Goal: Check status: Check status

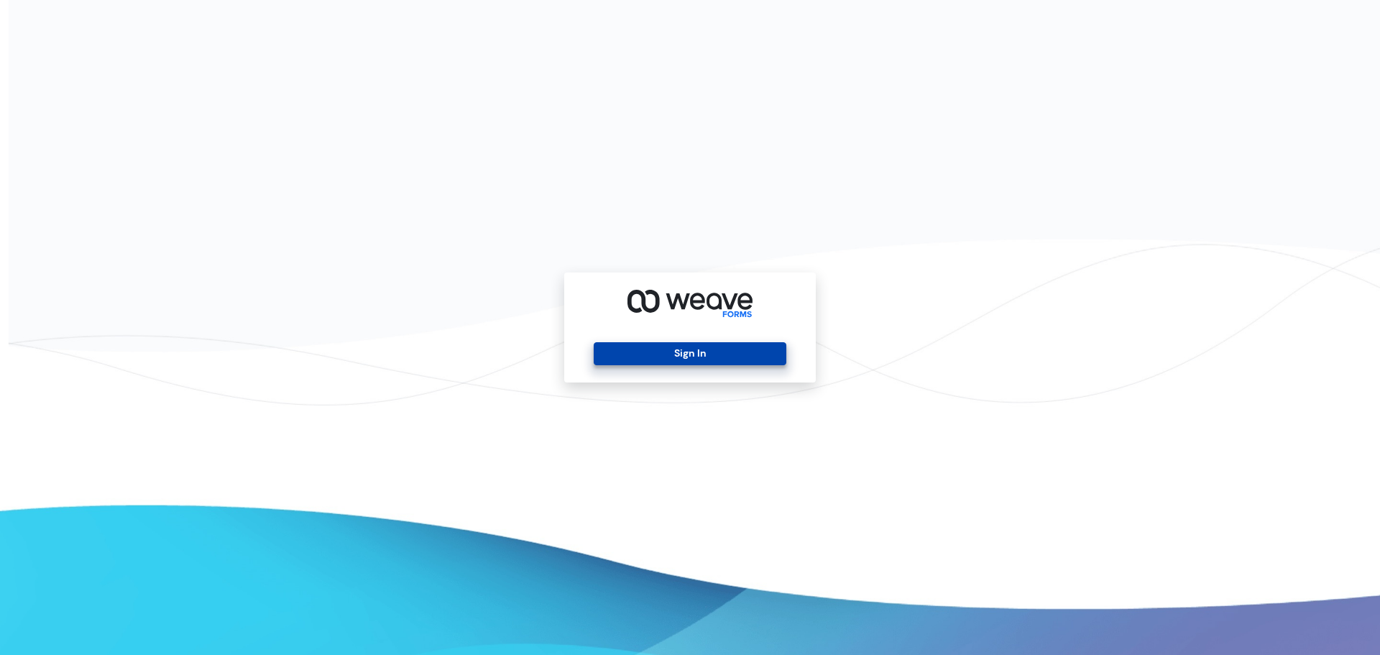
click at [677, 352] on button "Sign In" at bounding box center [690, 353] width 192 height 23
